Goal: Task Accomplishment & Management: Use online tool/utility

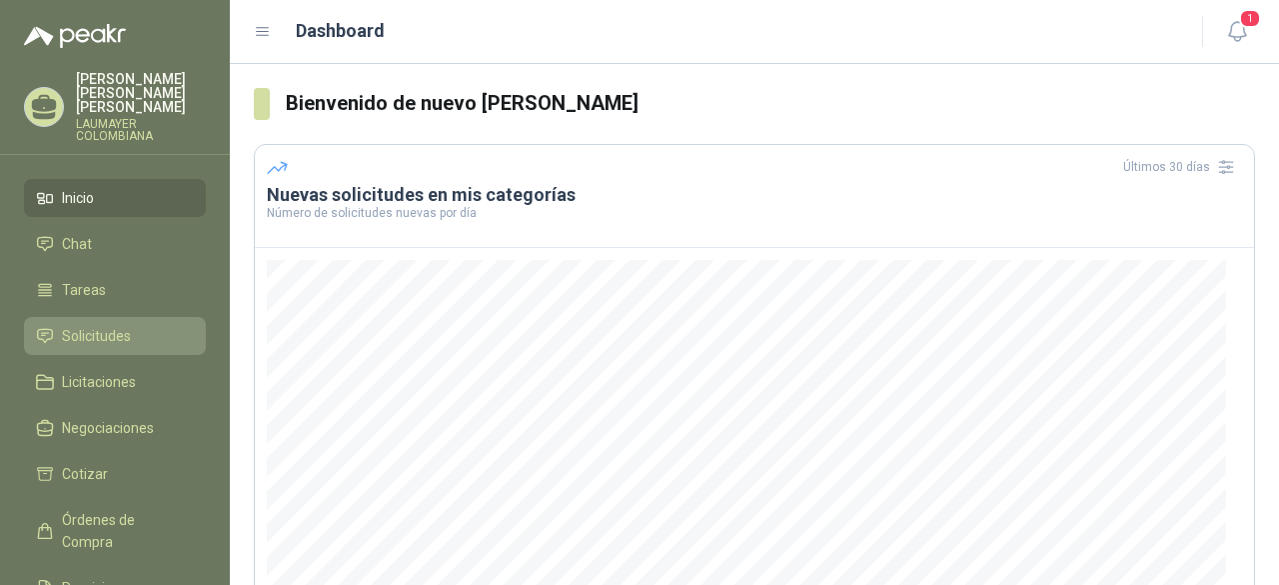
click at [96, 325] on span "Solicitudes" at bounding box center [96, 336] width 69 height 22
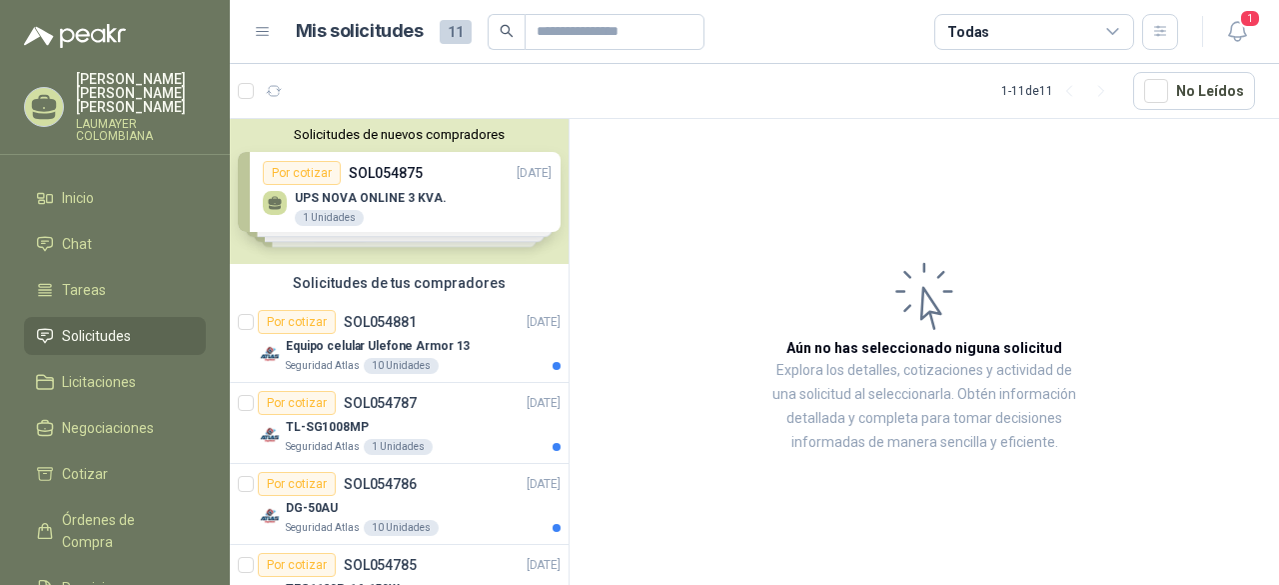
click at [378, 201] on div "Solicitudes de nuevos compradores Por cotizar SOL054875 [DATE] UPS NOVA ONLINE …" at bounding box center [399, 191] width 339 height 145
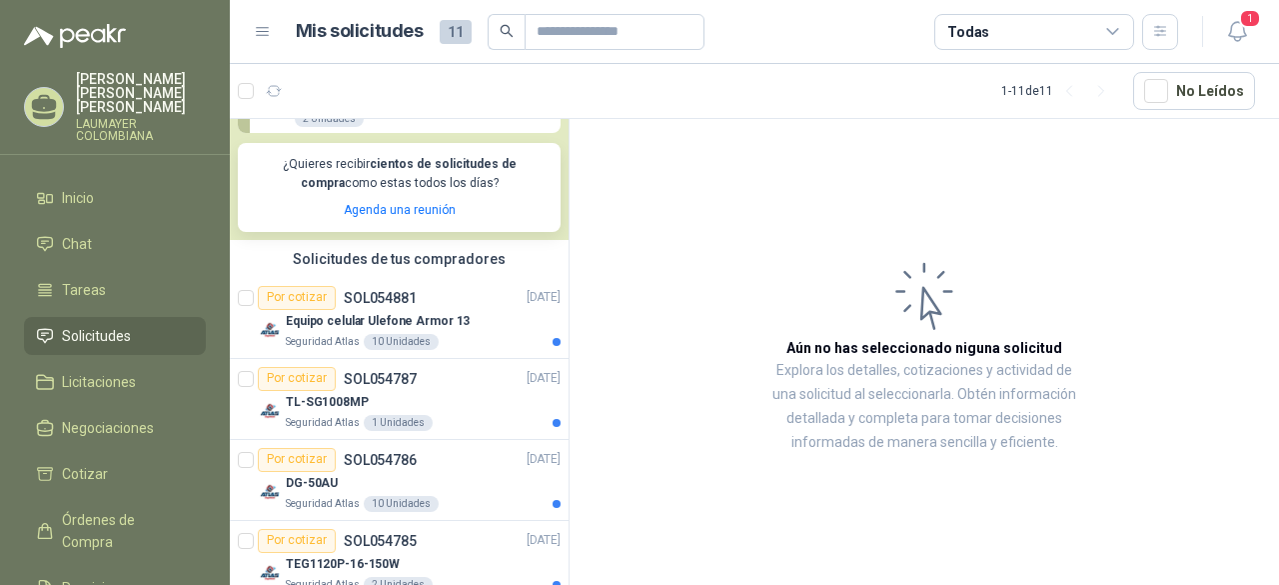
scroll to position [400, 0]
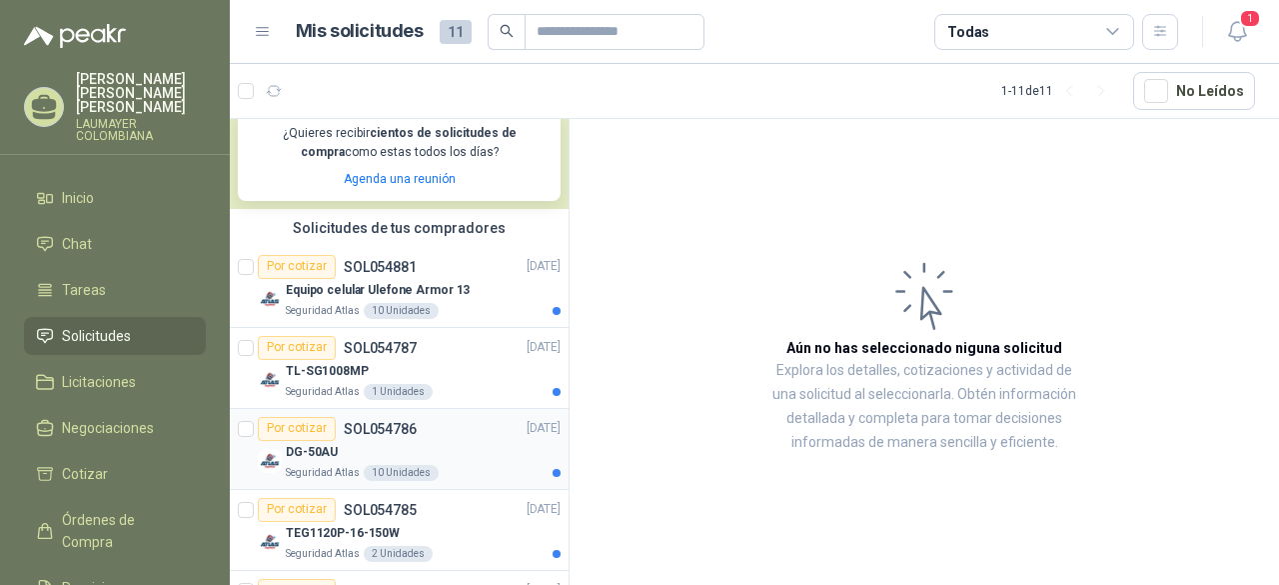
click at [288, 425] on div "Por cotizar" at bounding box center [297, 429] width 78 height 24
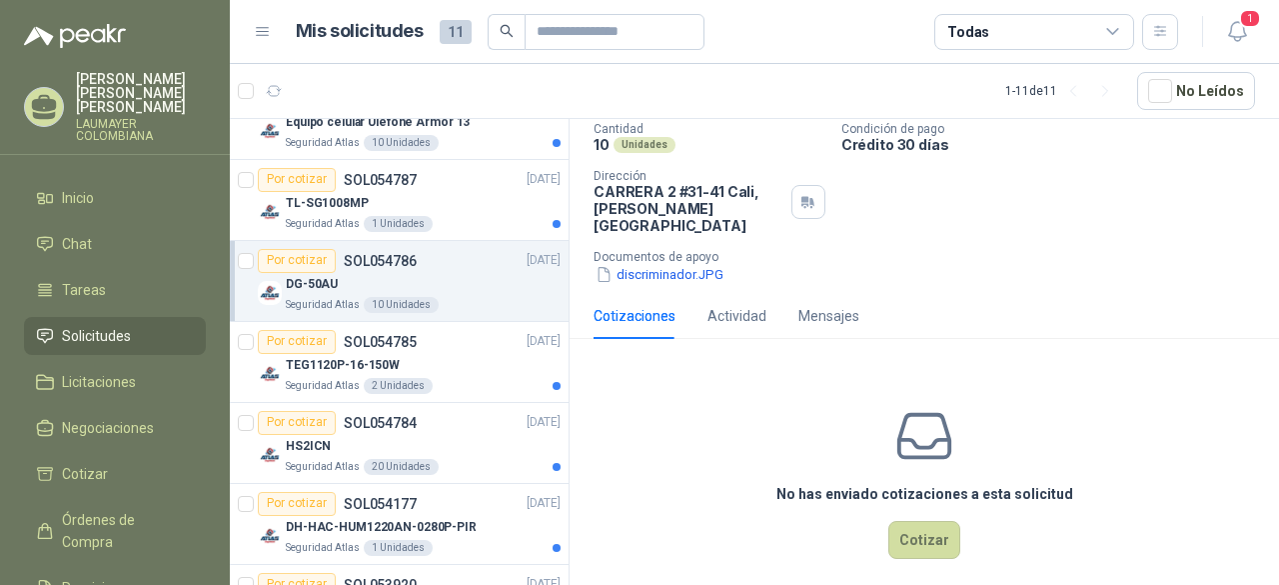
scroll to position [600, 0]
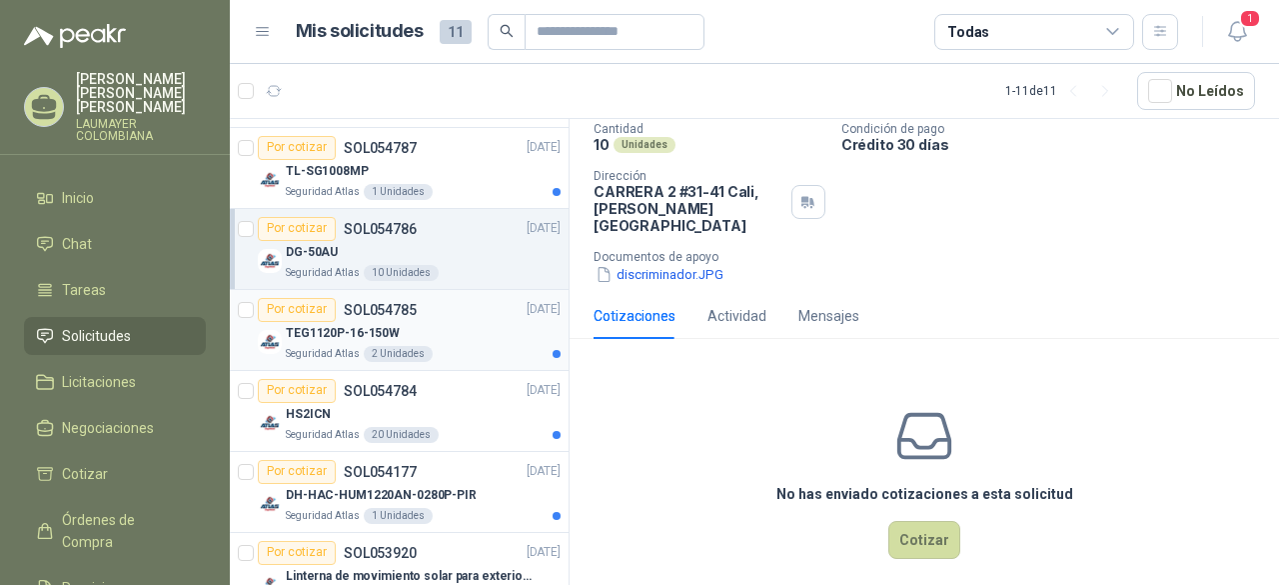
click at [317, 328] on p "TEG1120P-16-150W" at bounding box center [343, 333] width 114 height 19
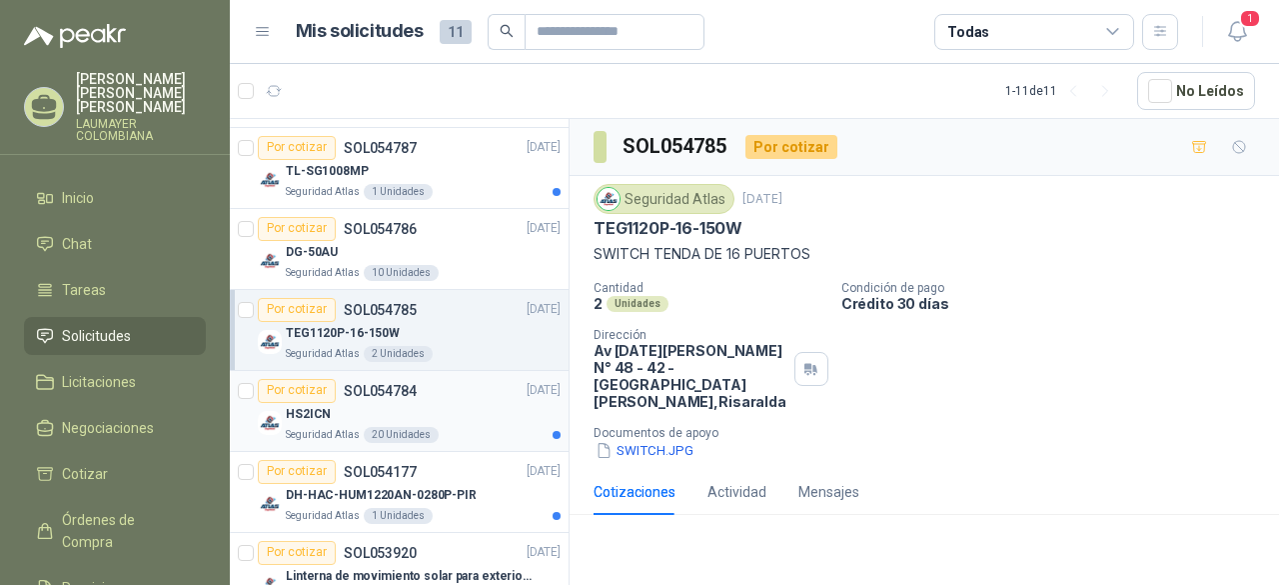
click at [319, 411] on p "HS2ICN" at bounding box center [308, 414] width 45 height 19
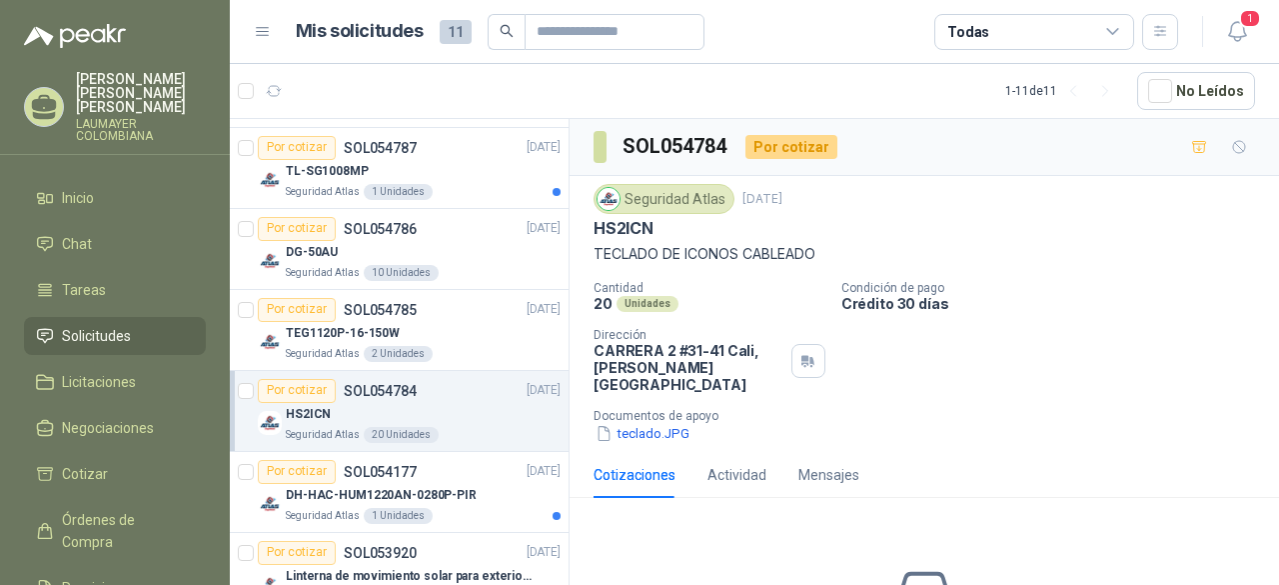
scroll to position [699, 0]
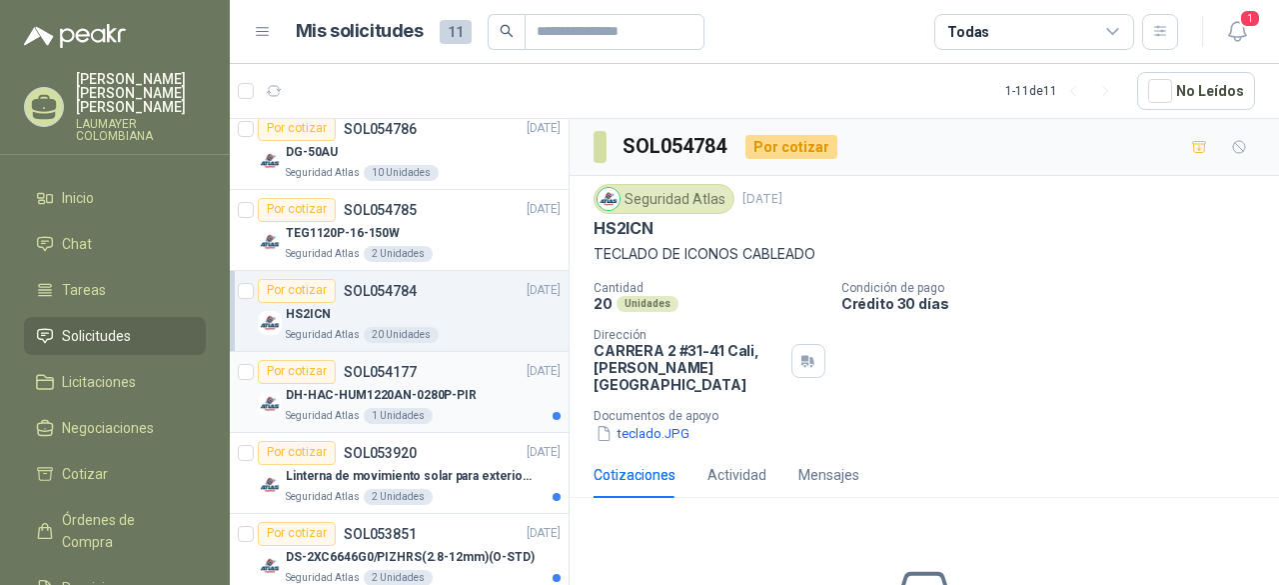
click at [322, 396] on p "DH-HAC-HUM1220AN-0280P-PIR" at bounding box center [381, 395] width 191 height 19
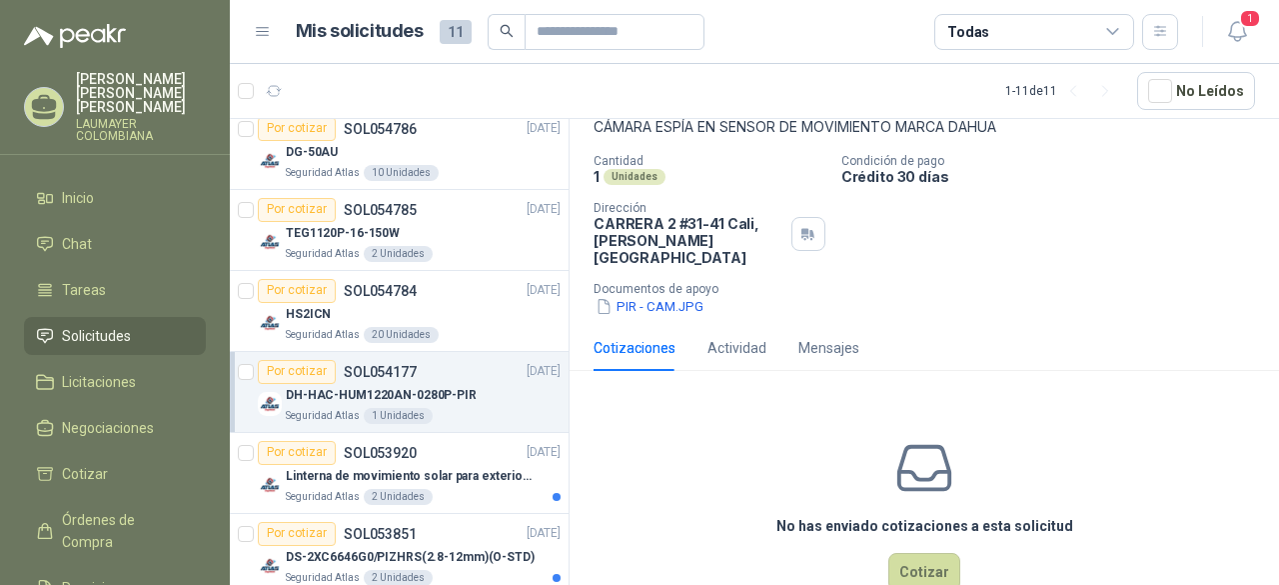
scroll to position [159, 0]
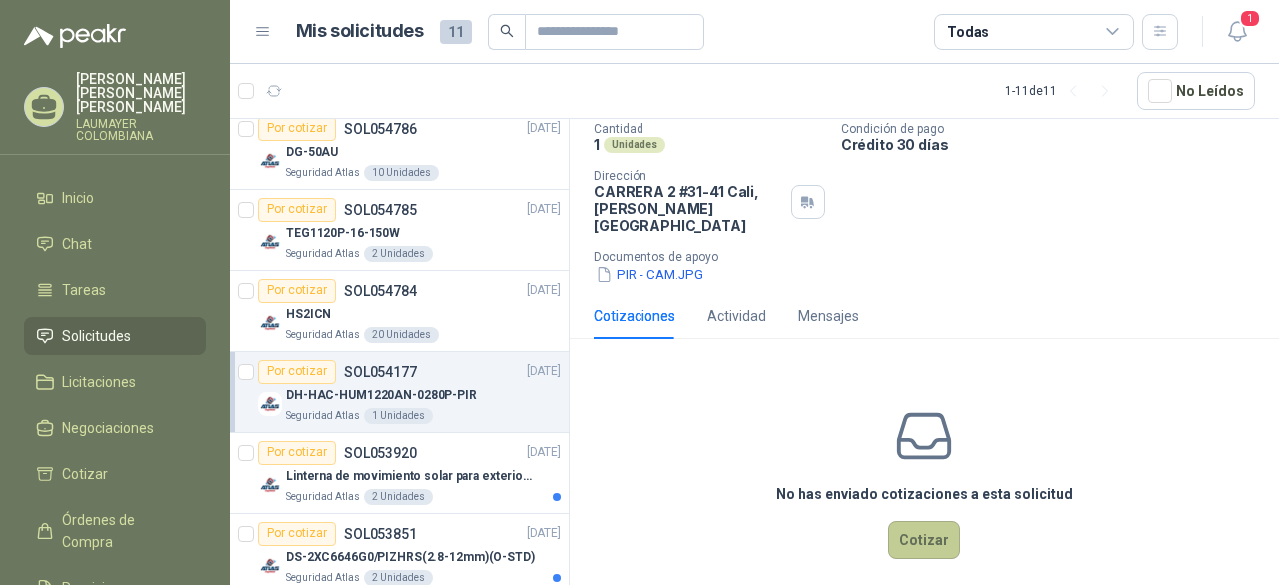
click at [917, 521] on button "Cotizar" at bounding box center [924, 540] width 72 height 38
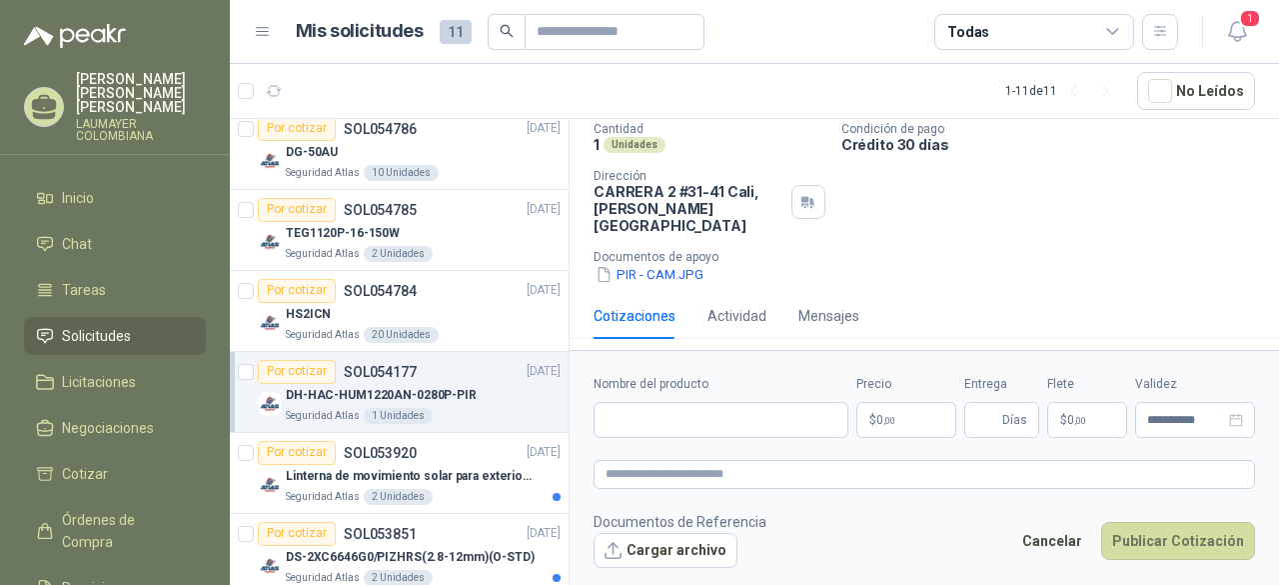
scroll to position [145, 0]
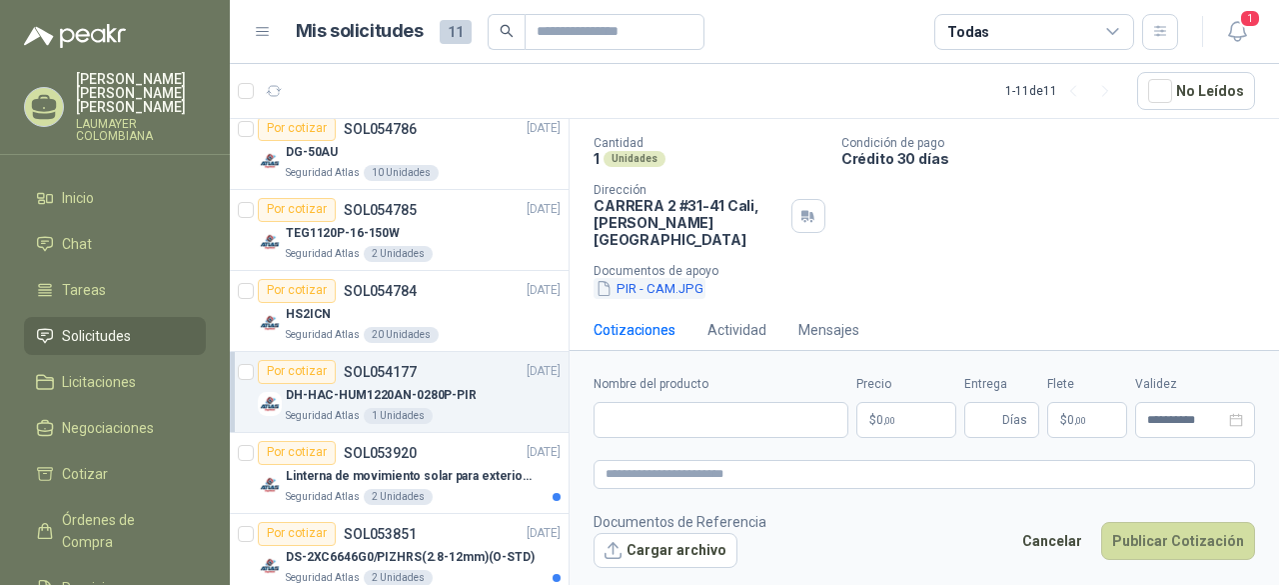
click at [648, 278] on button "PIR - CAM.JPG" at bounding box center [650, 288] width 112 height 21
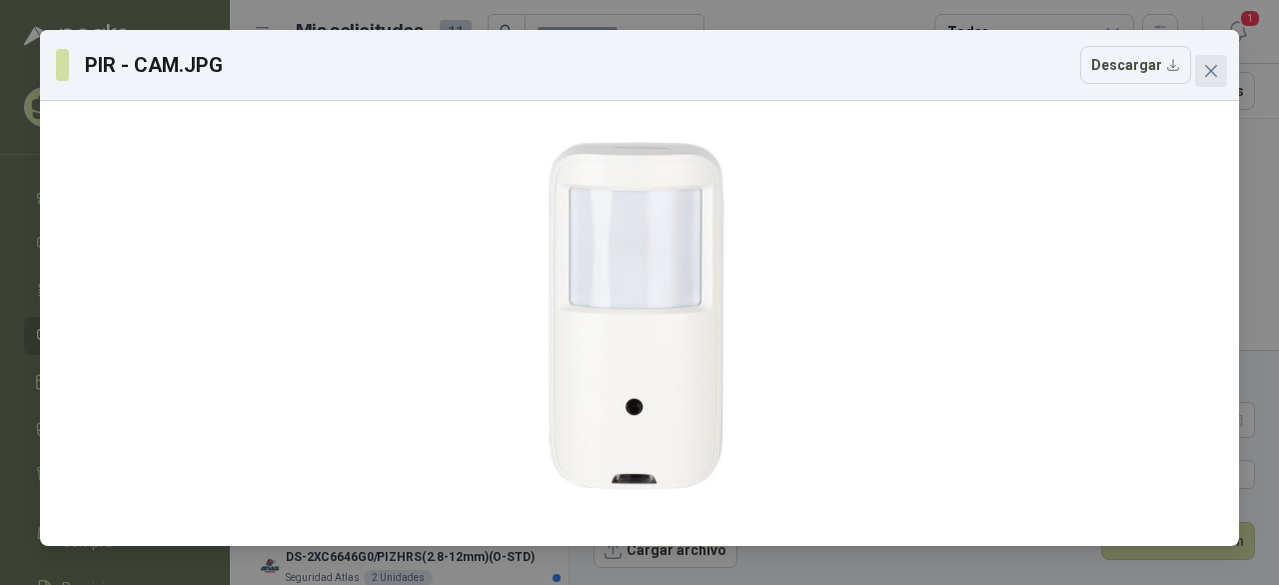
click at [1213, 72] on icon "close" at bounding box center [1211, 71] width 12 height 12
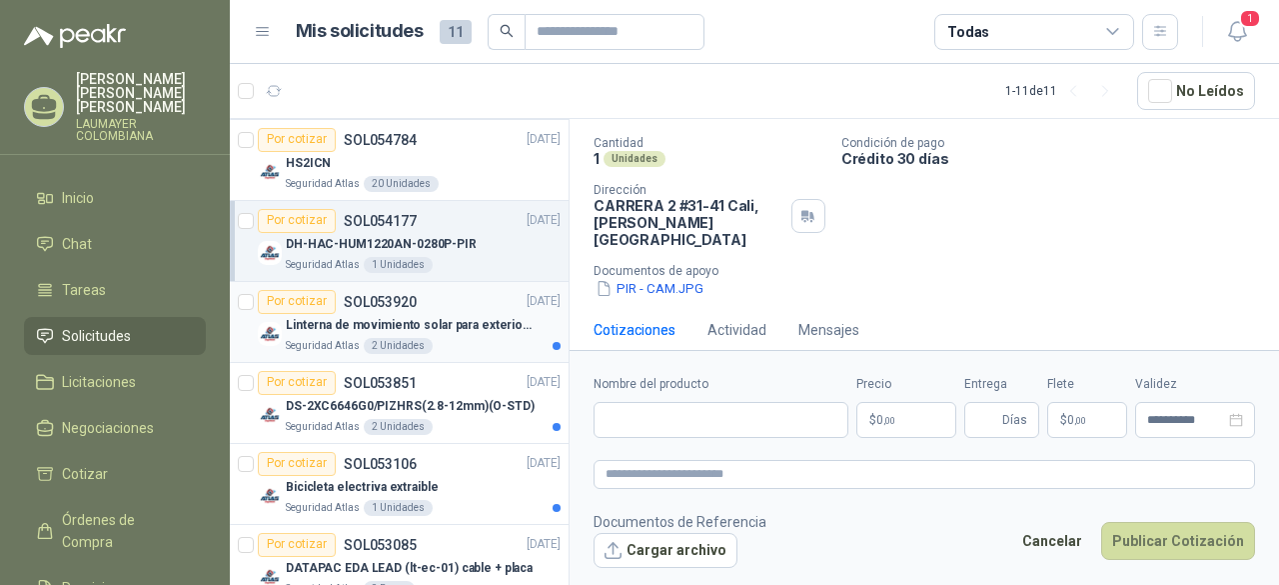
scroll to position [899, 0]
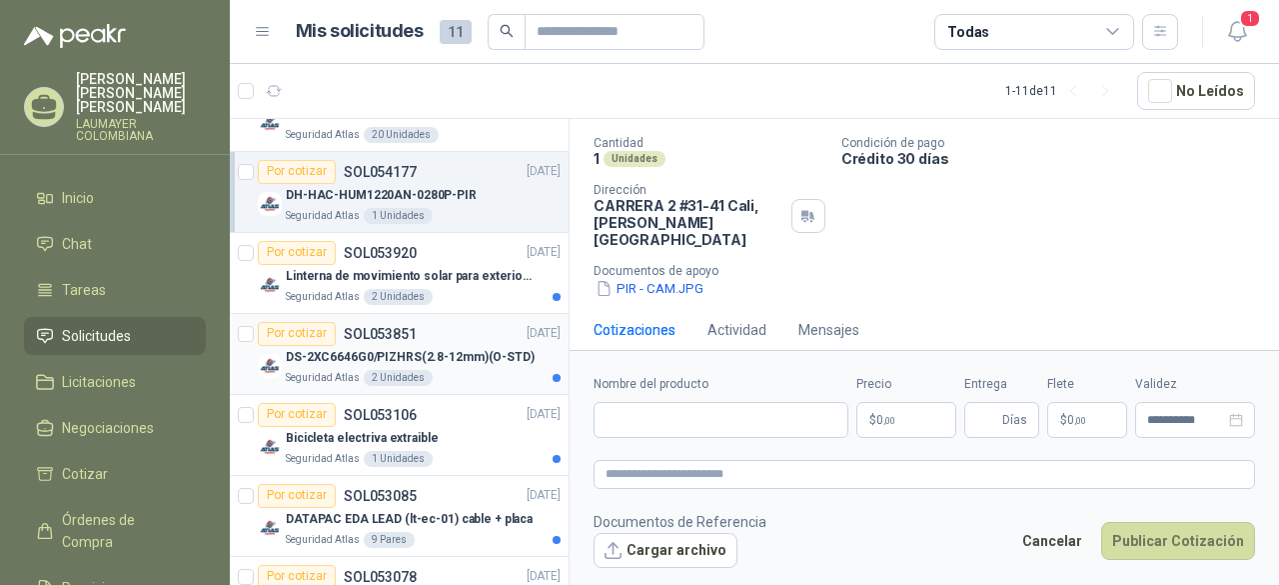
click at [337, 350] on p "DS-2XC6646G0/PIZHRS(2.8-12mm)(O-STD)" at bounding box center [410, 357] width 249 height 19
